Goal: Task Accomplishment & Management: Manage account settings

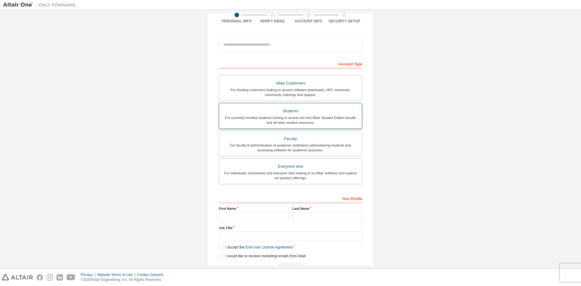
click at [294, 118] on div "For currently enrolled students looking to access the free Altair Student Editi…" at bounding box center [291, 120] width 136 height 10
